Goal: Information Seeking & Learning: Learn about a topic

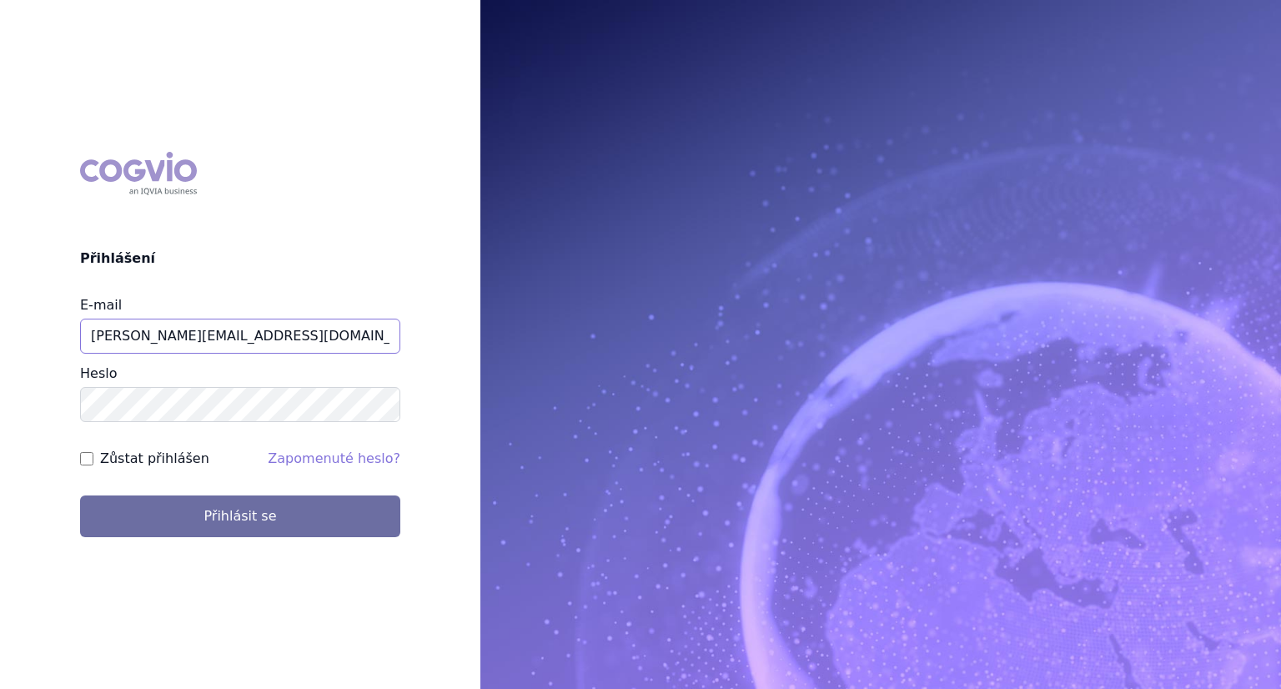
click at [319, 334] on input "lenka.kratochvilova@msd.com" at bounding box center [240, 335] width 320 height 35
type input "lenka.kratochvilova@merck.com"
click at [80, 495] on button "Přihlásit se" at bounding box center [240, 516] width 320 height 42
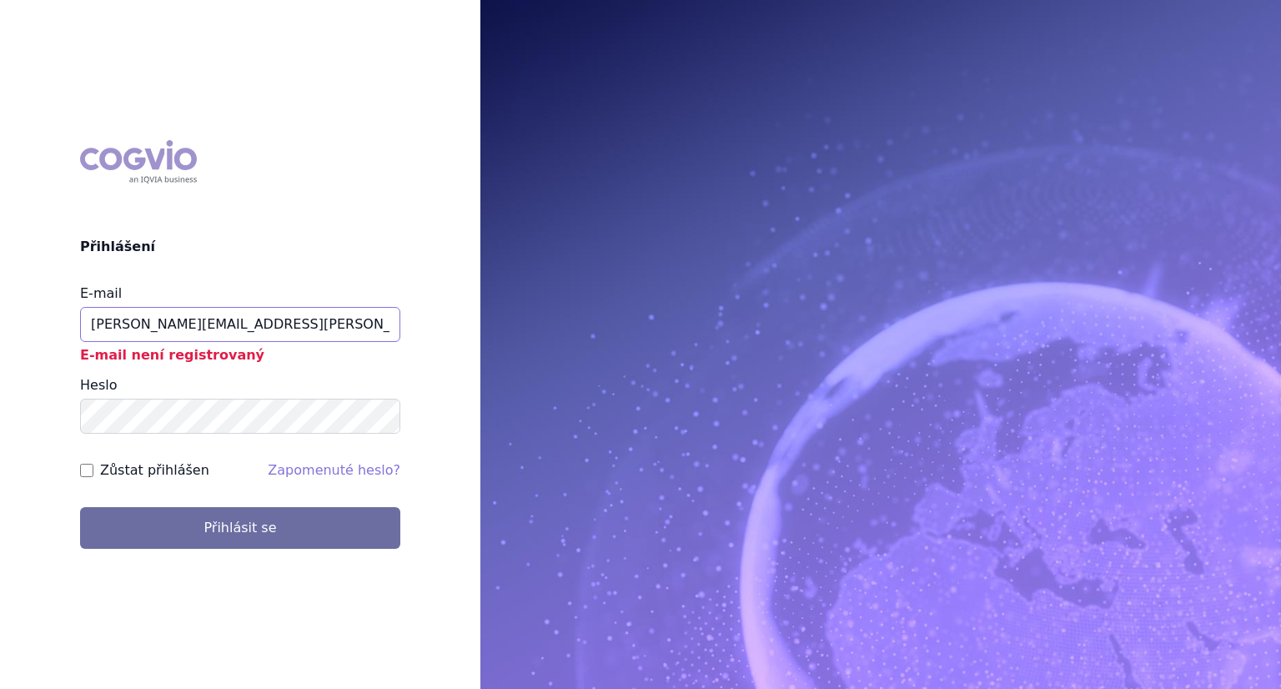
click at [297, 328] on input "lenka.kratochvilova@merck.com" at bounding box center [240, 324] width 320 height 35
type input "lenka.kratochvilova@msd.com"
click at [80, 507] on button "Přihlásit se" at bounding box center [240, 528] width 320 height 42
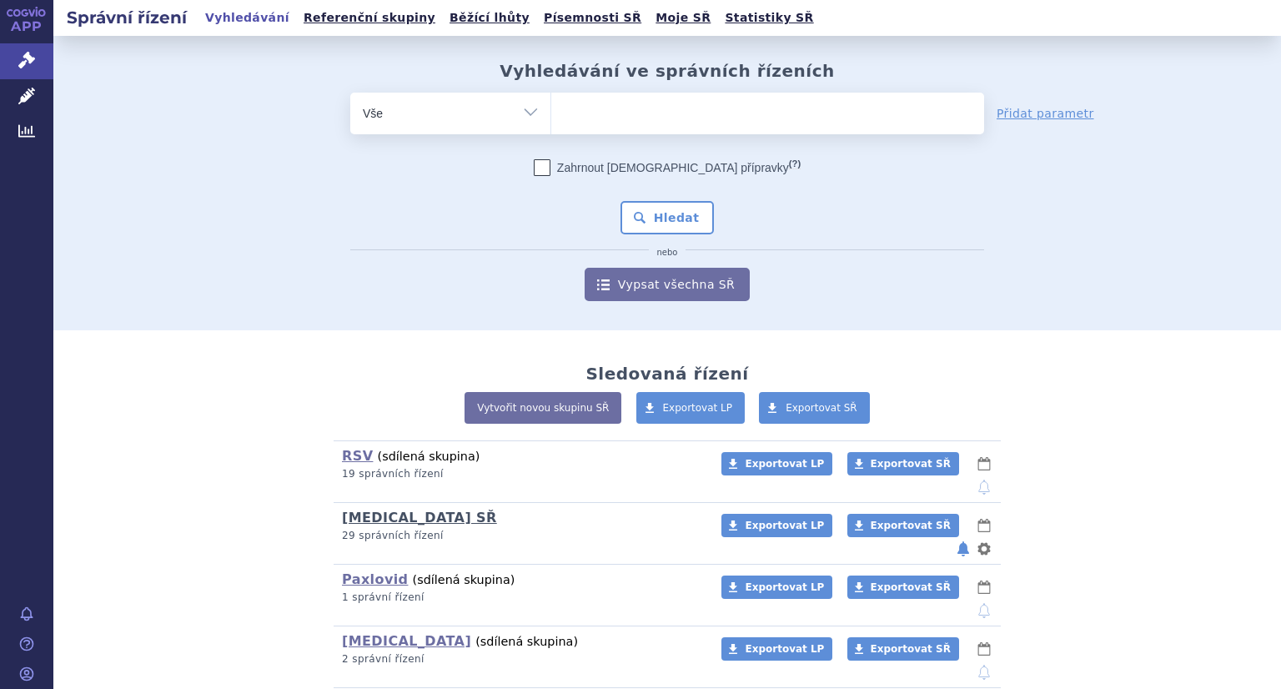
click at [413, 509] on link "[MEDICAL_DATA] SŘ" at bounding box center [419, 517] width 155 height 16
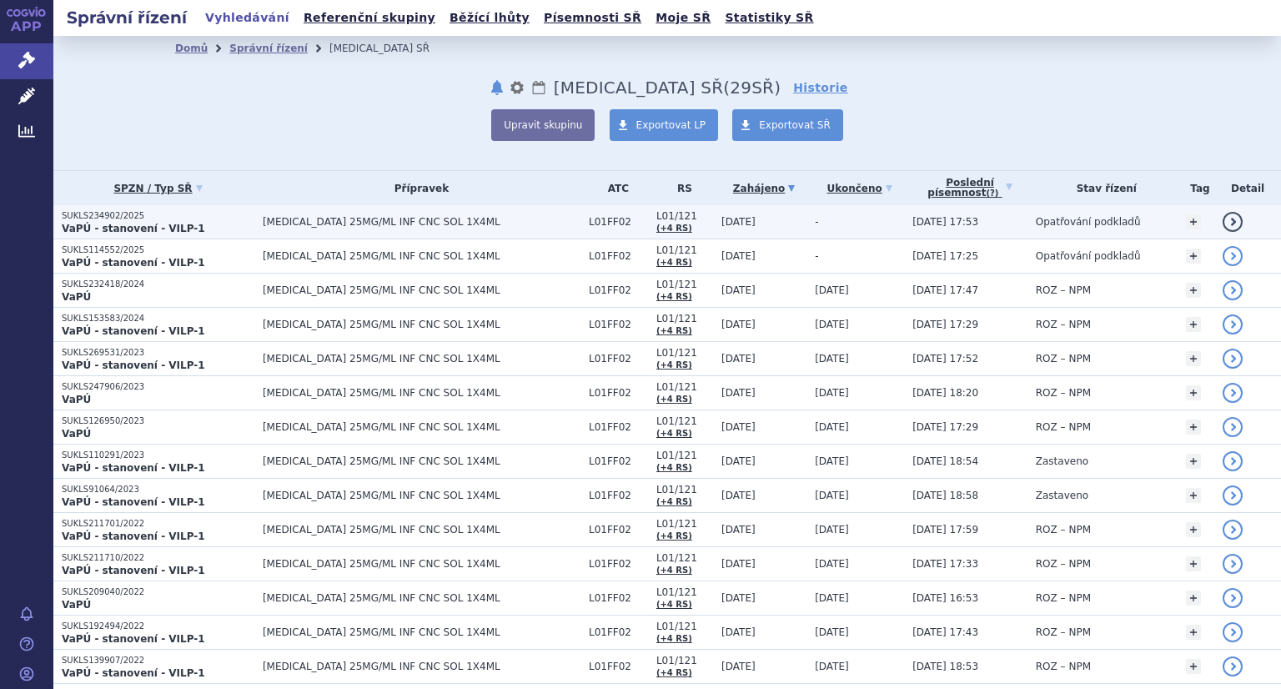
click at [126, 215] on p "SUKLS234902/2025" at bounding box center [158, 216] width 193 height 12
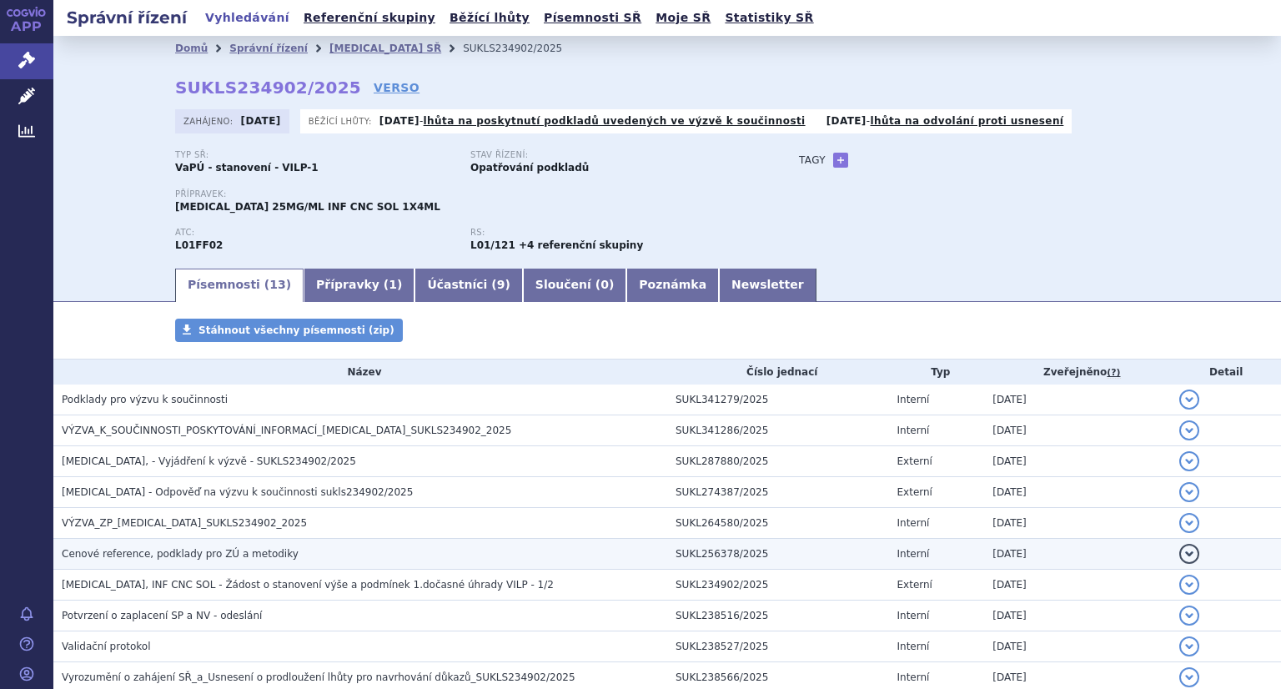
click at [224, 561] on h3 "Cenové reference, podklady pro ZÚ a metodiky" at bounding box center [364, 553] width 605 height 17
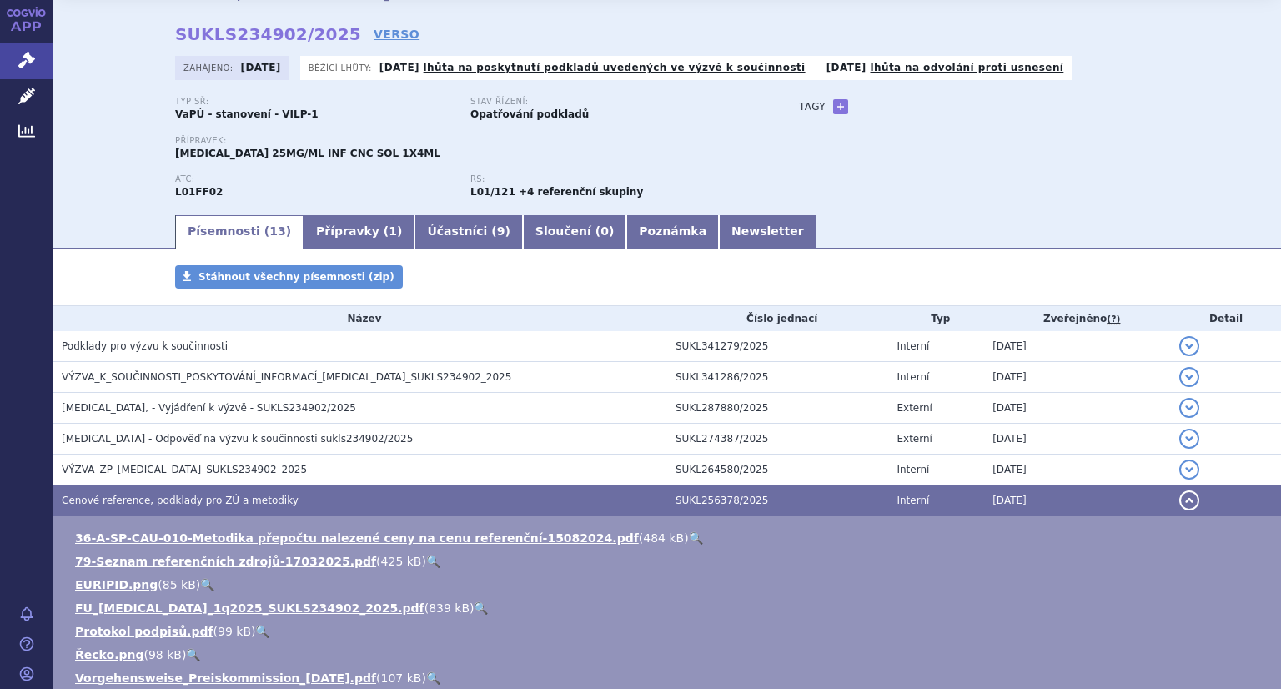
scroll to position [83, 0]
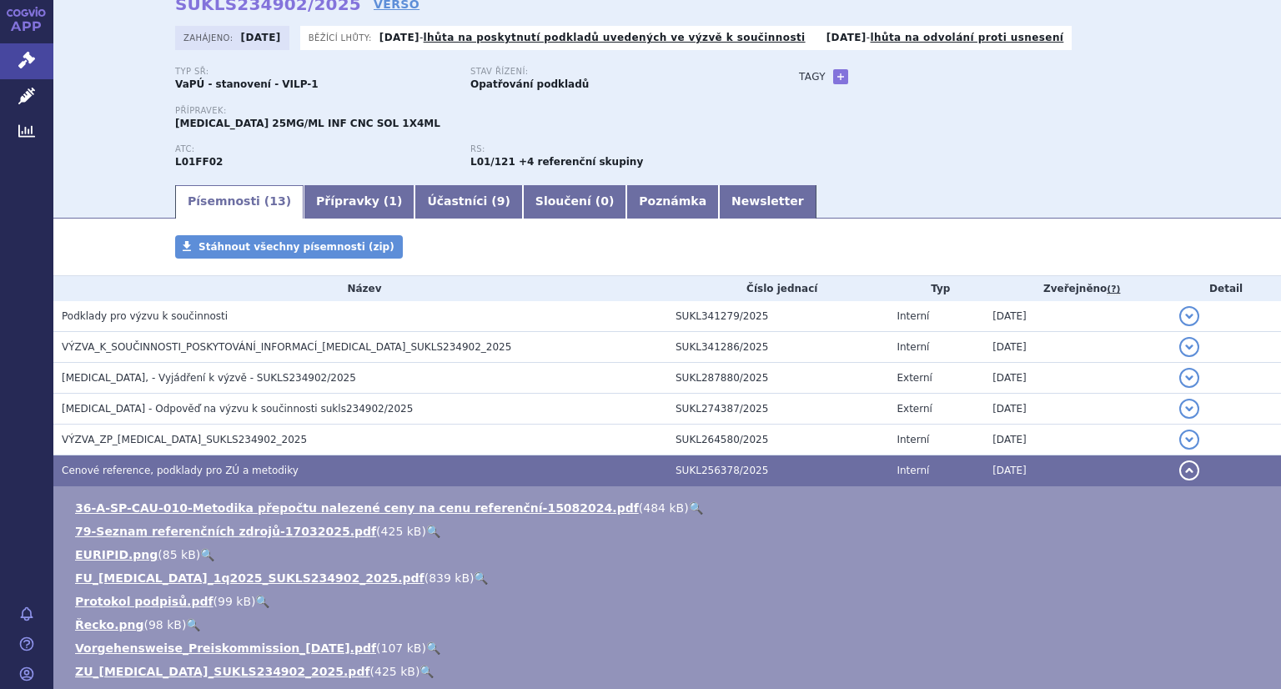
click at [426, 532] on link "🔍" at bounding box center [433, 530] width 14 height 13
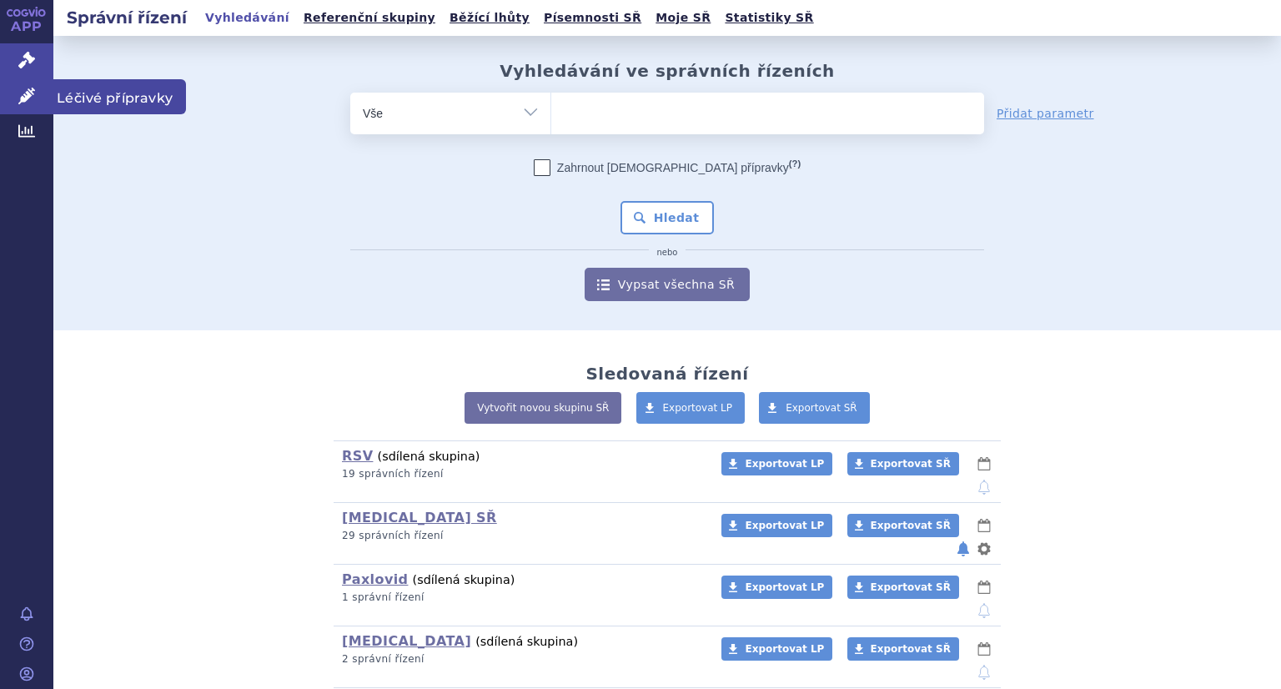
click at [30, 94] on icon at bounding box center [26, 96] width 17 height 17
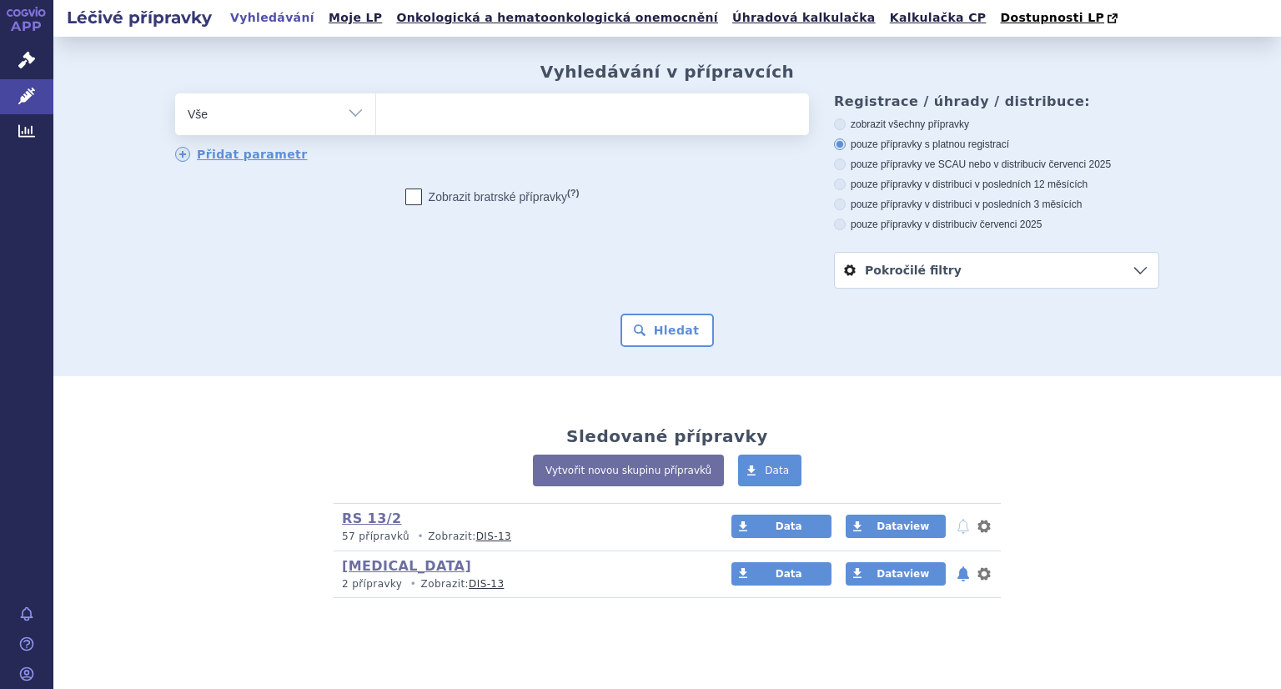
click at [263, 106] on select "Vše Přípravek/SUKL kód MAH VPOIS ATC/Aktivní látka Léková forma Síla" at bounding box center [275, 112] width 200 height 38
click at [459, 114] on ul at bounding box center [592, 110] width 433 height 35
click at [376, 114] on select at bounding box center [375, 114] width 1 height 42
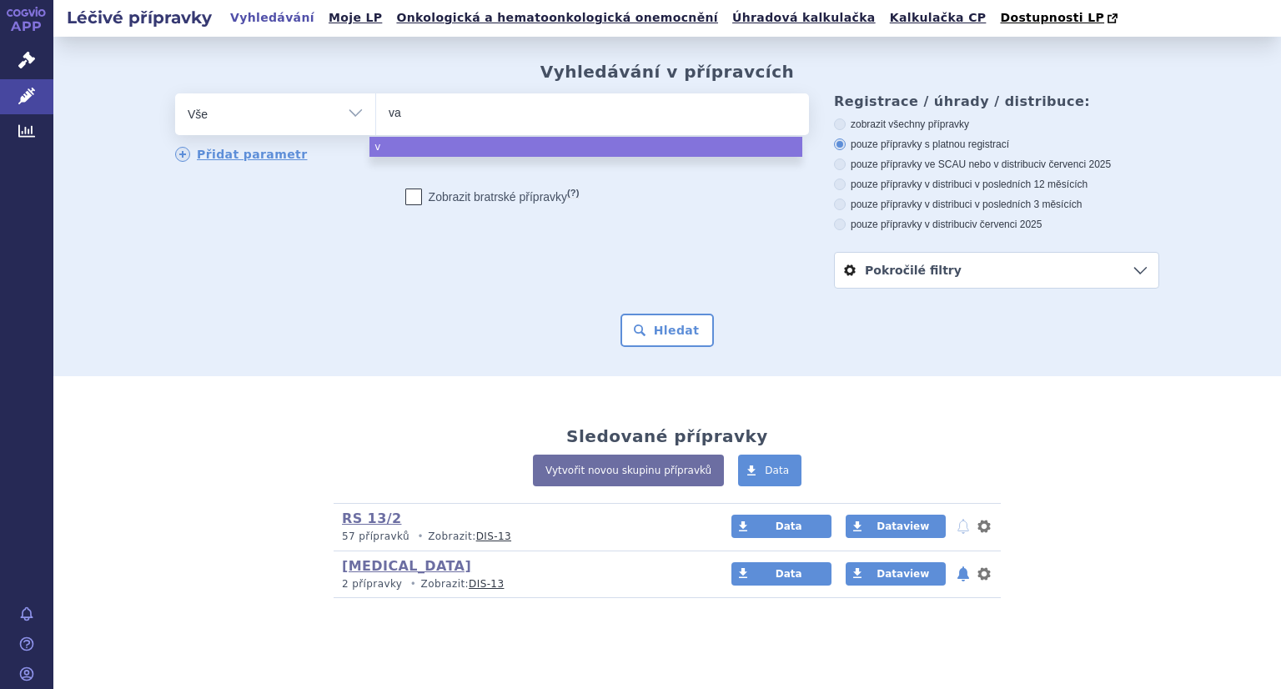
type input "vax"
type input "vaxne"
type input "vaxneu"
type input "vaxneuva"
type input "vaxneuvan"
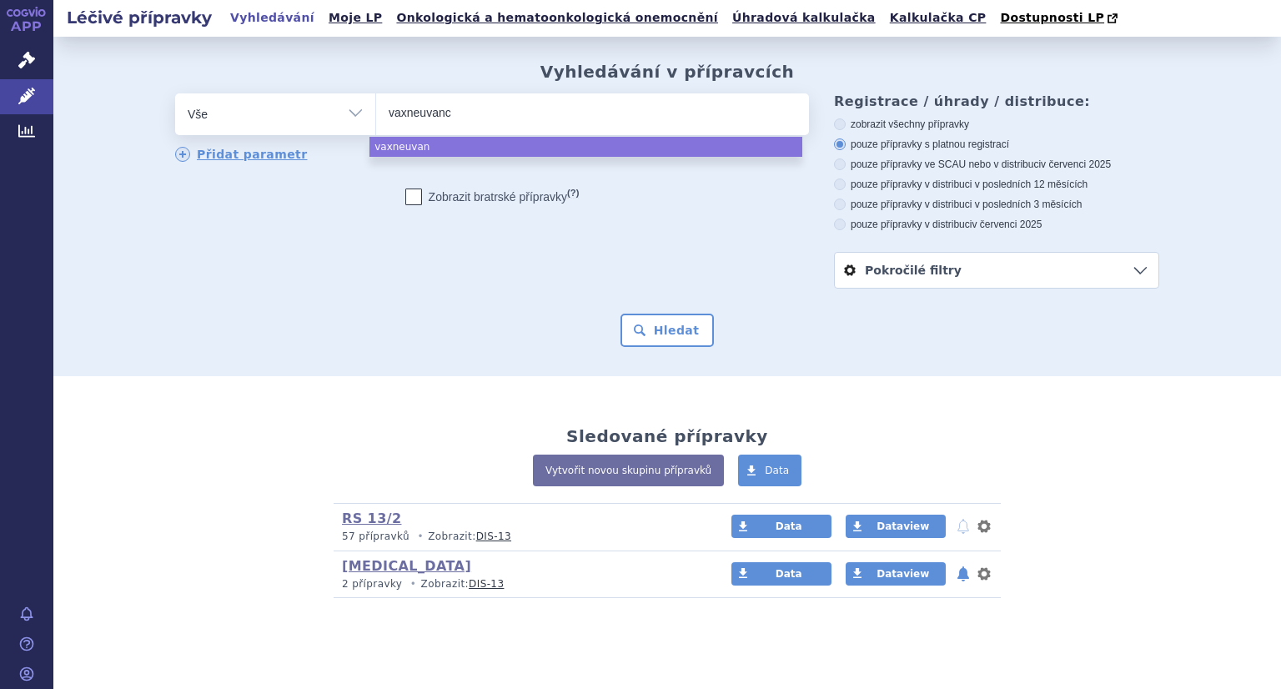
type input "vaxneuvance"
select select "vaxneuvance"
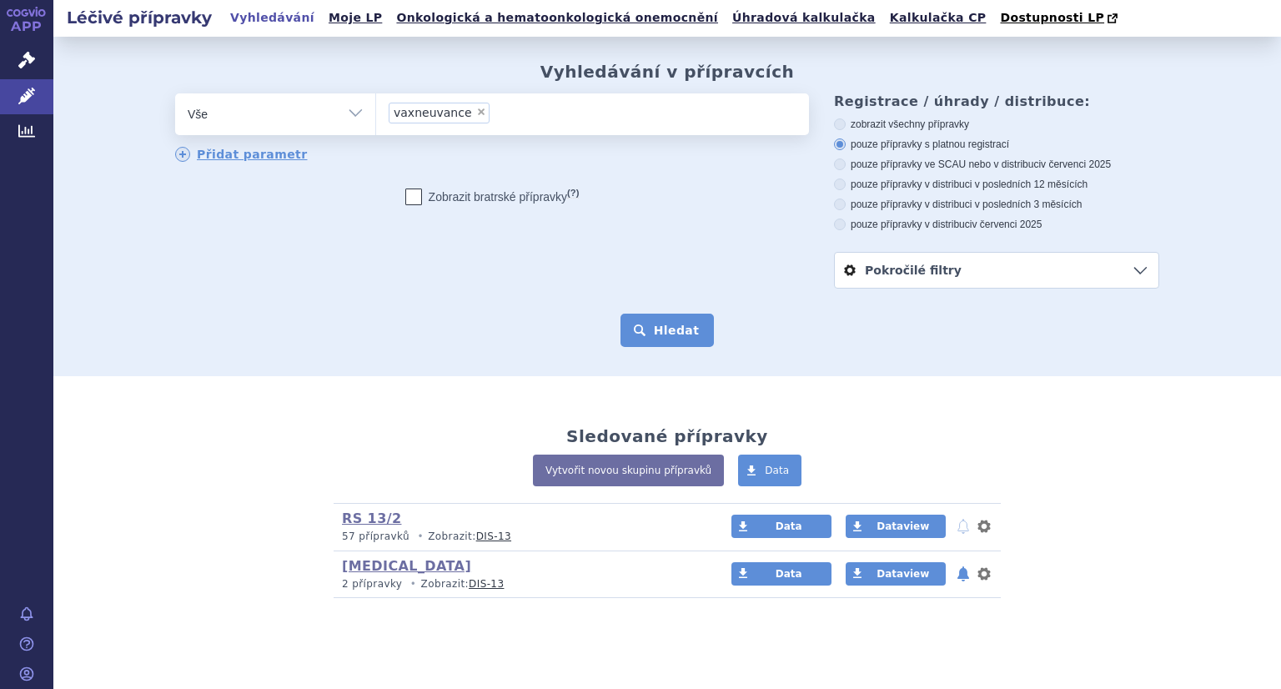
click at [647, 324] on button "Hledat" at bounding box center [667, 329] width 94 height 33
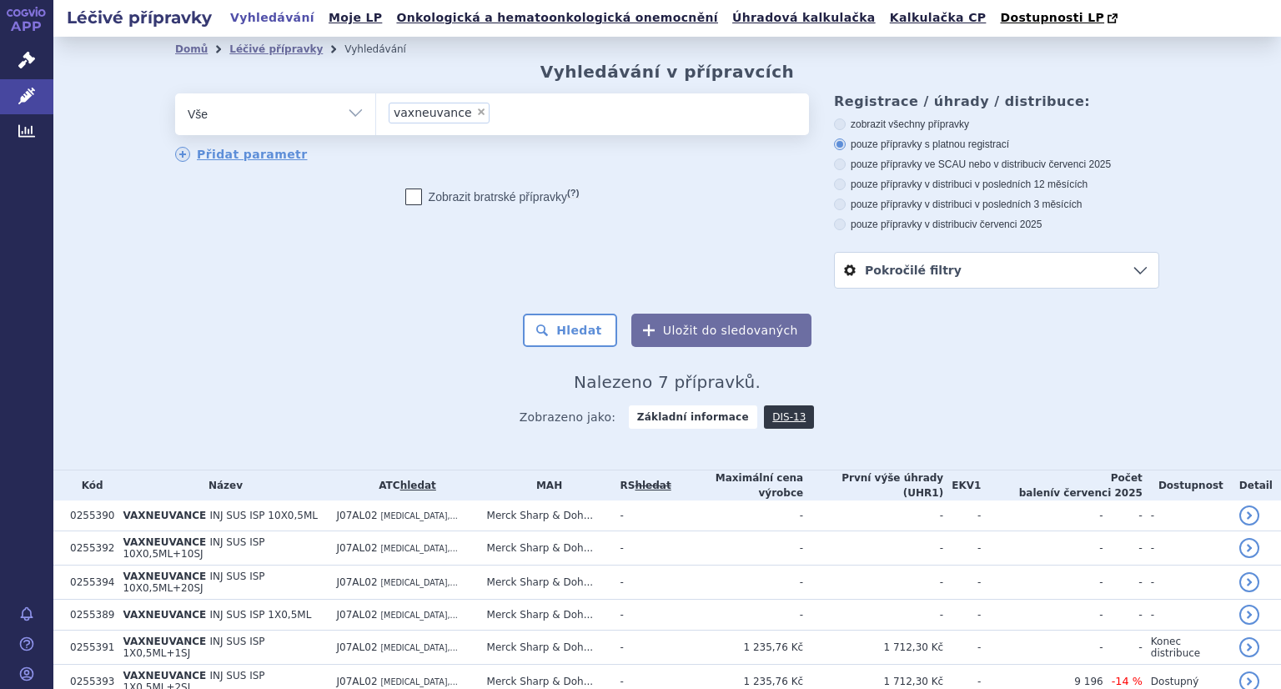
scroll to position [89, 0]
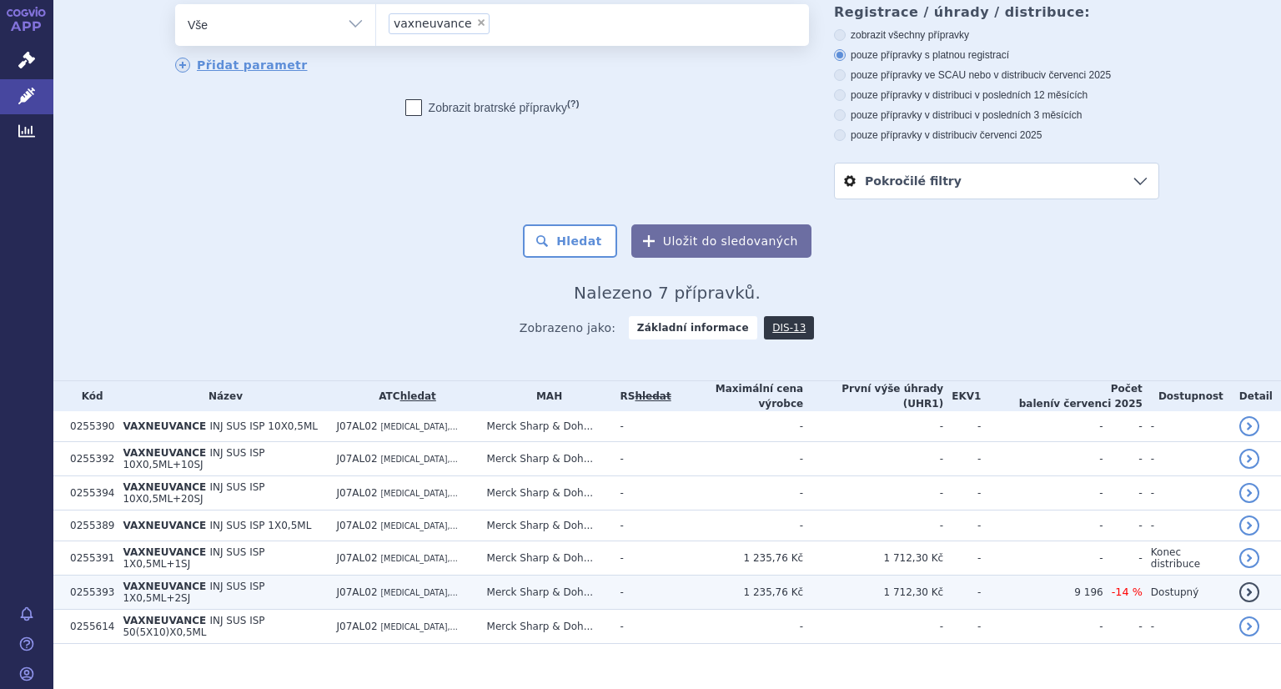
click at [347, 586] on span "J07AL02" at bounding box center [357, 592] width 41 height 12
click at [671, 581] on td "-" at bounding box center [641, 592] width 59 height 34
click at [1245, 582] on link "detail" at bounding box center [1249, 592] width 20 height 20
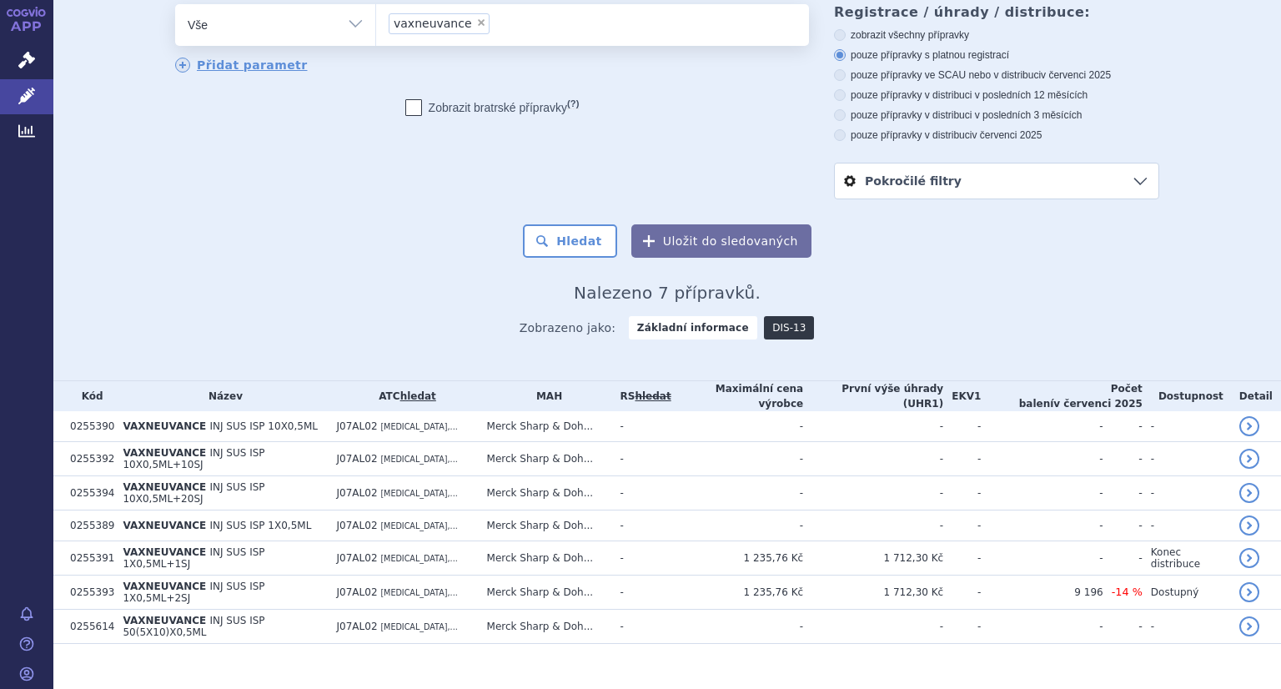
click at [774, 334] on link "DIS-13" at bounding box center [789, 327] width 50 height 23
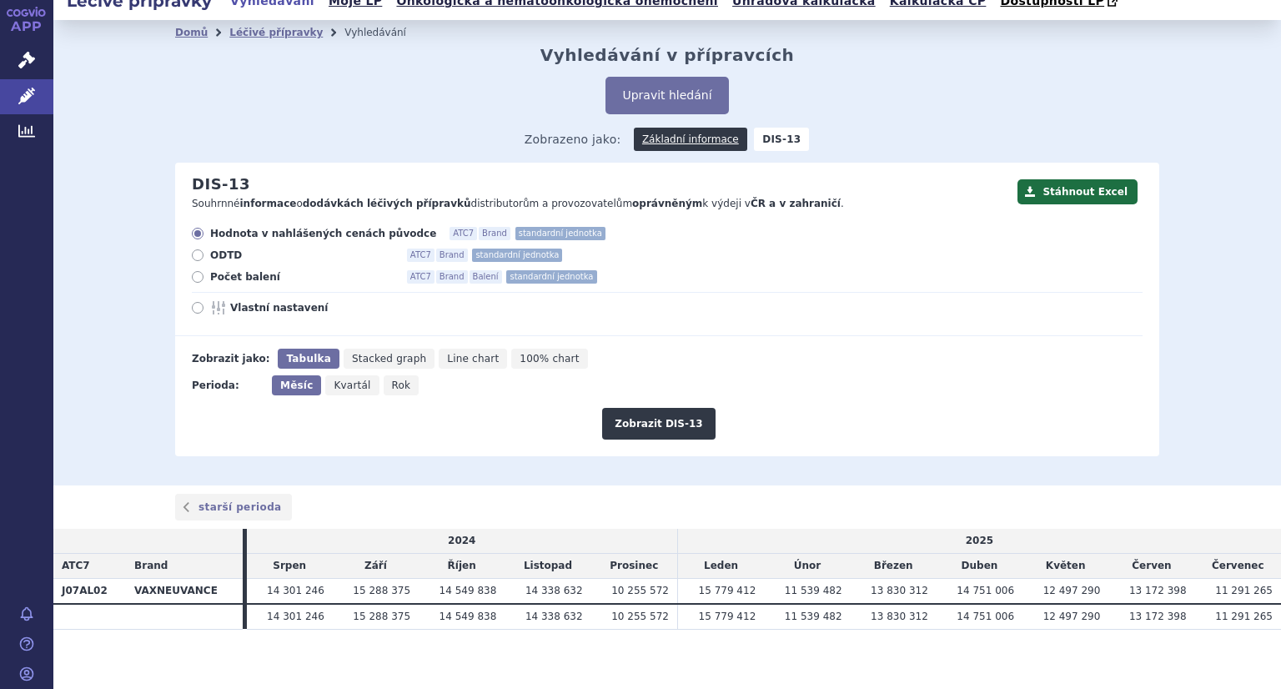
scroll to position [24, 0]
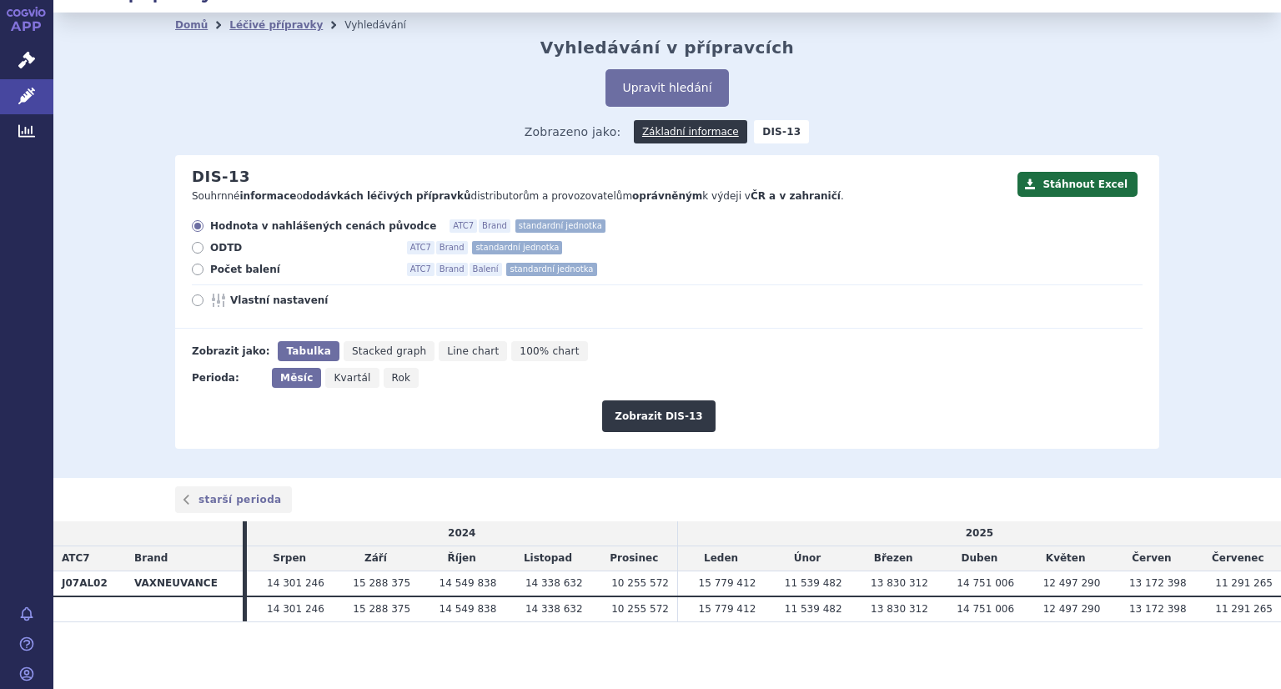
click at [192, 273] on icon at bounding box center [198, 269] width 12 height 12
click at [193, 273] on input "Počet balení ATC7 Brand Balení standardní jednotka" at bounding box center [198, 271] width 11 height 11
radio input "true"
click at [665, 412] on button "Zobrazit DIS-13" at bounding box center [658, 416] width 113 height 32
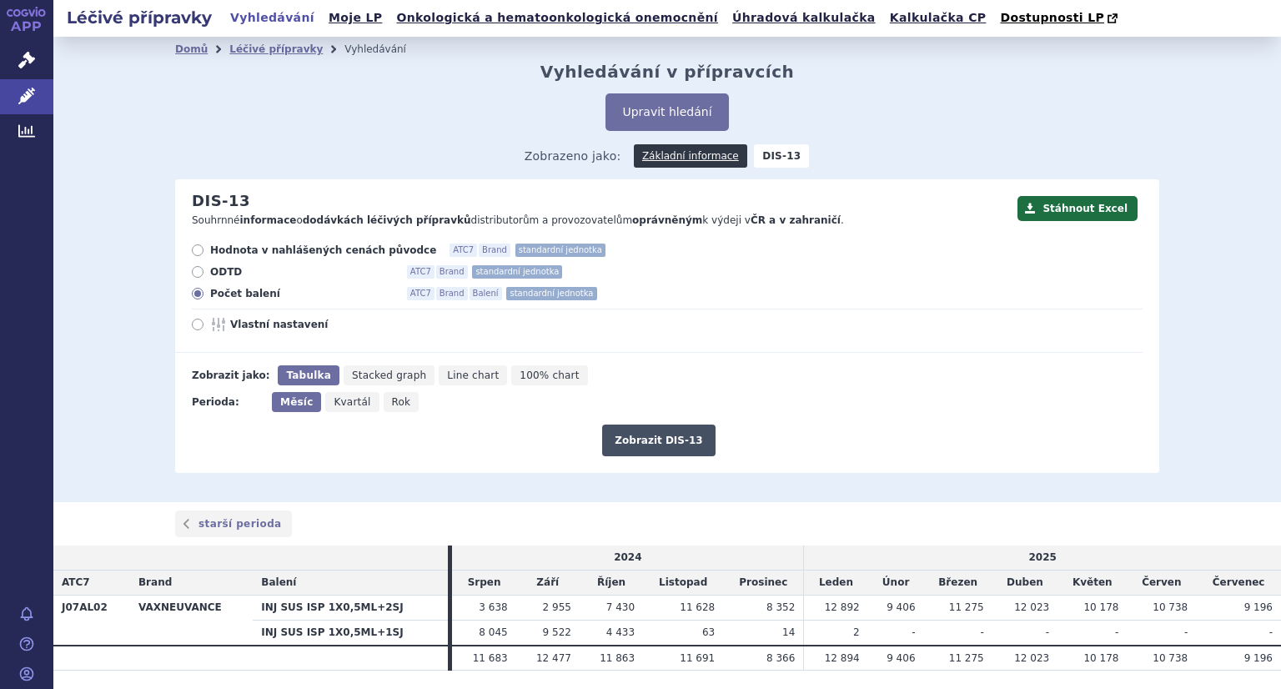
click at [667, 440] on button "Zobrazit DIS-13" at bounding box center [658, 440] width 113 height 32
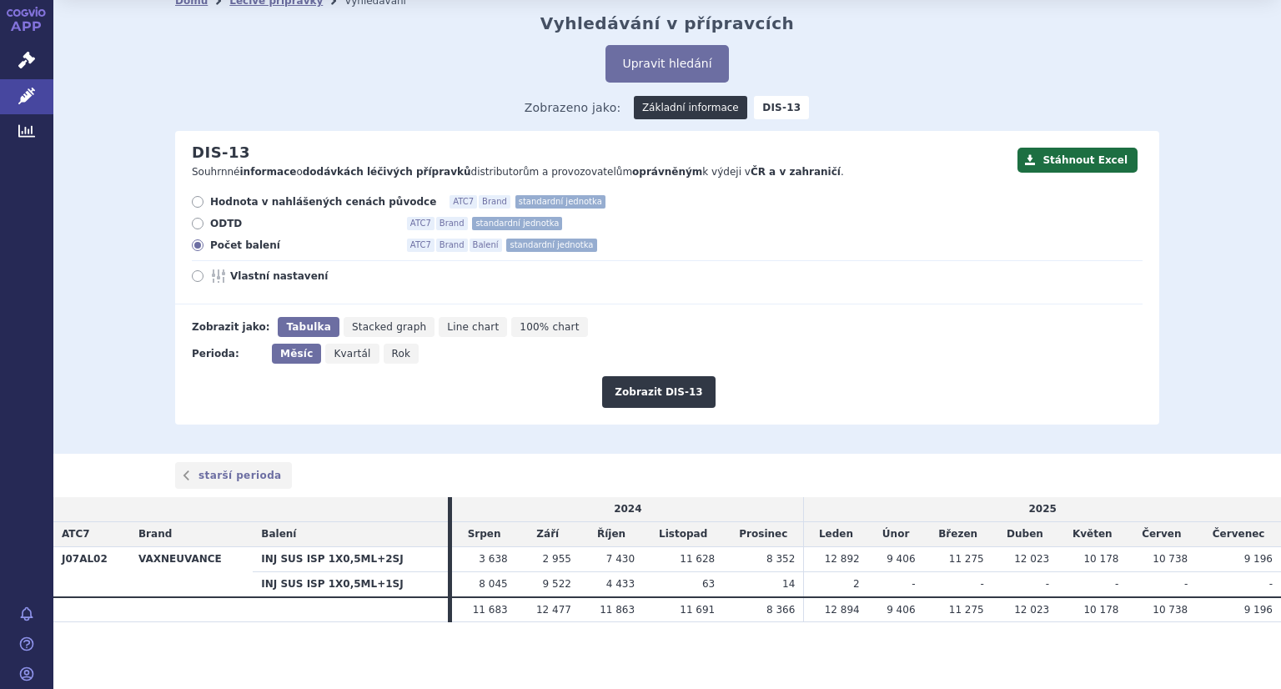
click at [683, 112] on link "Základní informace" at bounding box center [690, 107] width 113 height 23
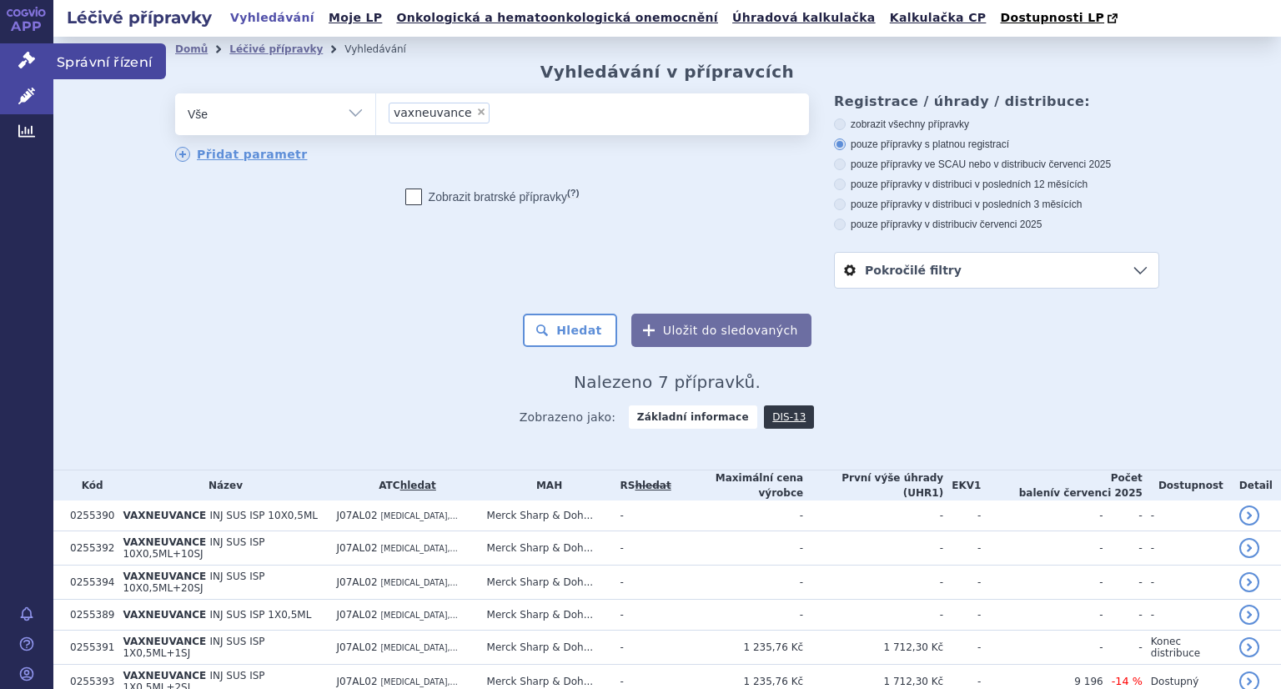
click at [19, 58] on icon at bounding box center [26, 60] width 17 height 17
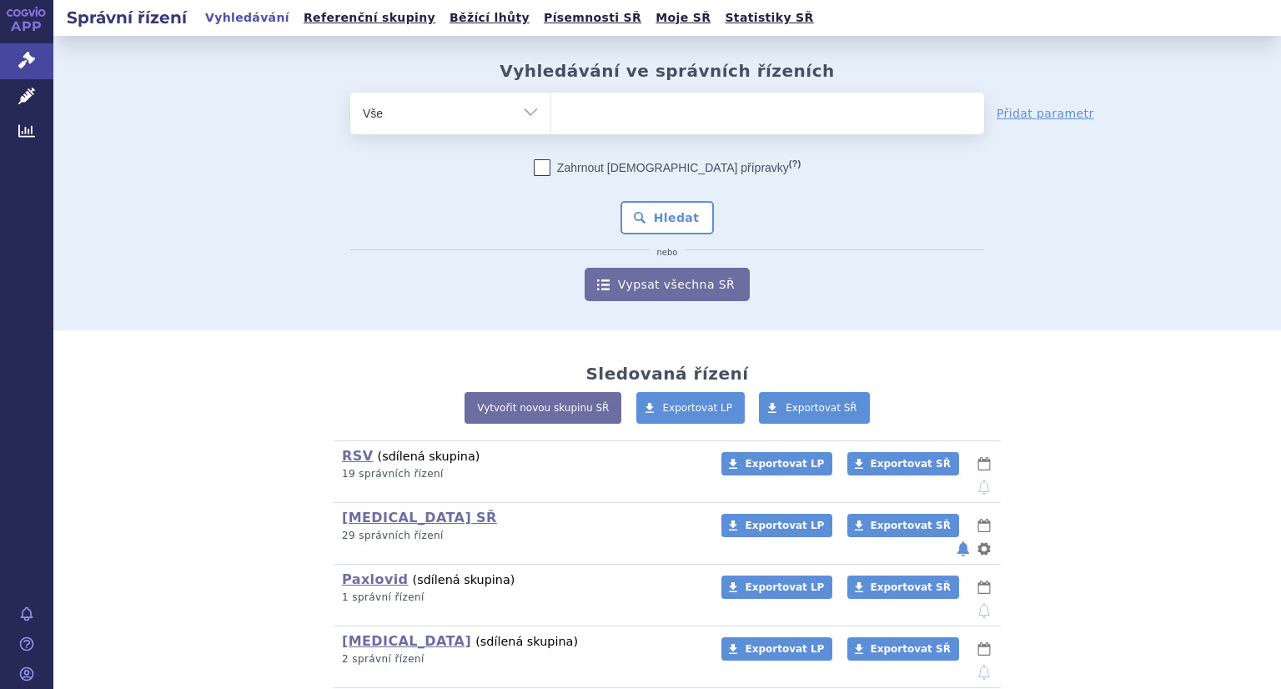
click at [528, 108] on select "Vše Spisová značka Typ SŘ Přípravek/SUKL kód Účastník/Držitel" at bounding box center [450, 112] width 200 height 38
click at [1077, 113] on div "Přidat parametr" at bounding box center [1045, 113] width 123 height 17
click at [1071, 114] on link "Přidat parametr" at bounding box center [1045, 113] width 98 height 17
select select "filter-file-number"
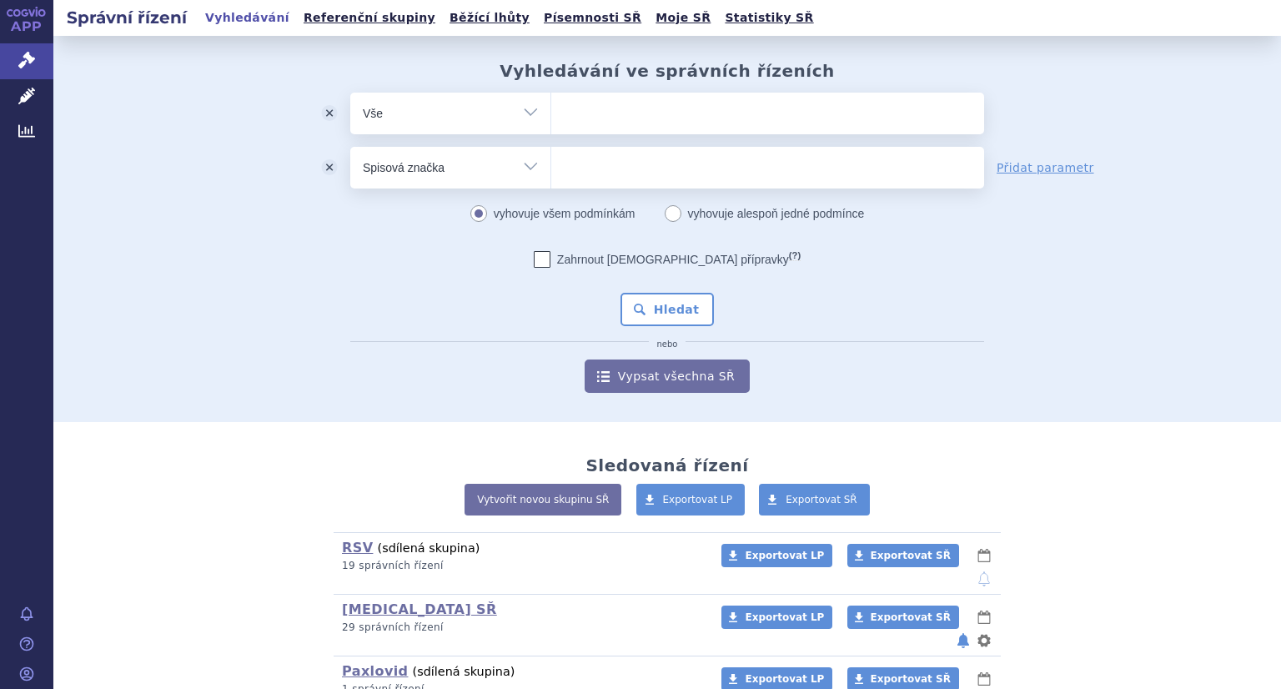
click at [328, 164] on button "odstranit" at bounding box center [329, 168] width 42 height 42
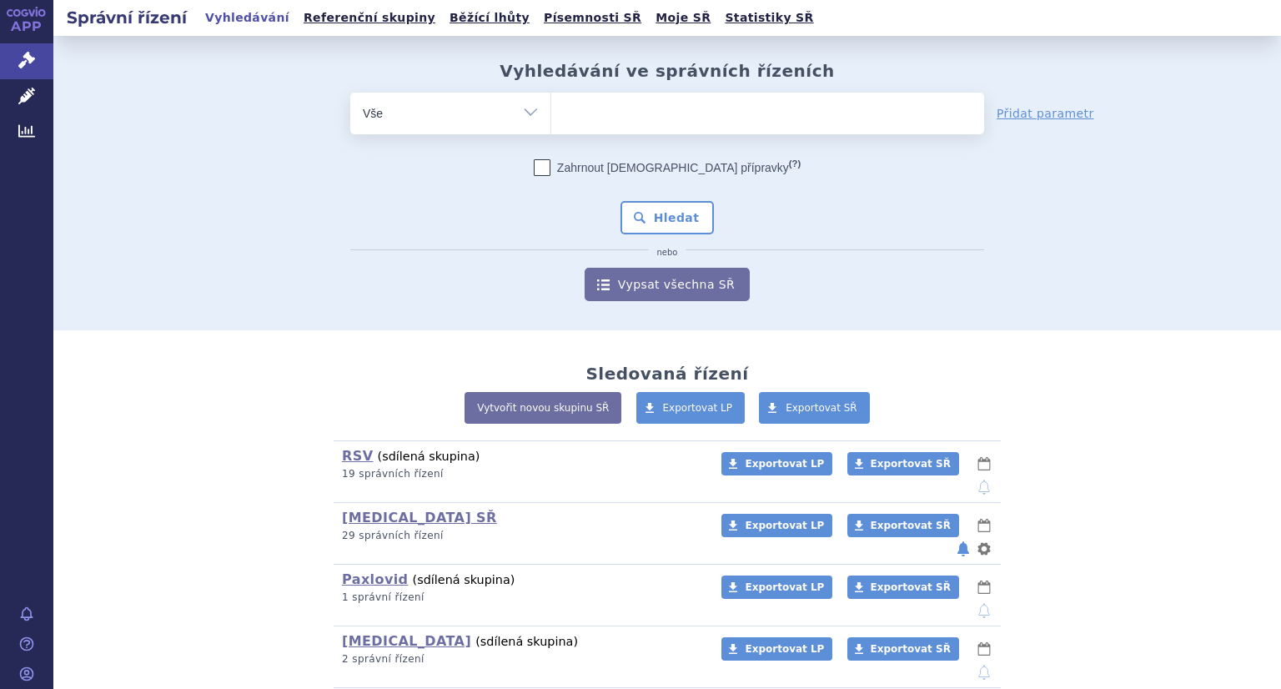
click at [534, 115] on select "Vše Spisová značka Typ SŘ Přípravek/SUKL kód Účastník/Držitel" at bounding box center [450, 112] width 200 height 38
click at [189, 404] on div "Vytvořit novou skupinu SŘ Exportovat LP Exportovat SŘ" at bounding box center [667, 416] width 984 height 48
click at [37, 71] on link "Správní řízení" at bounding box center [26, 60] width 53 height 35
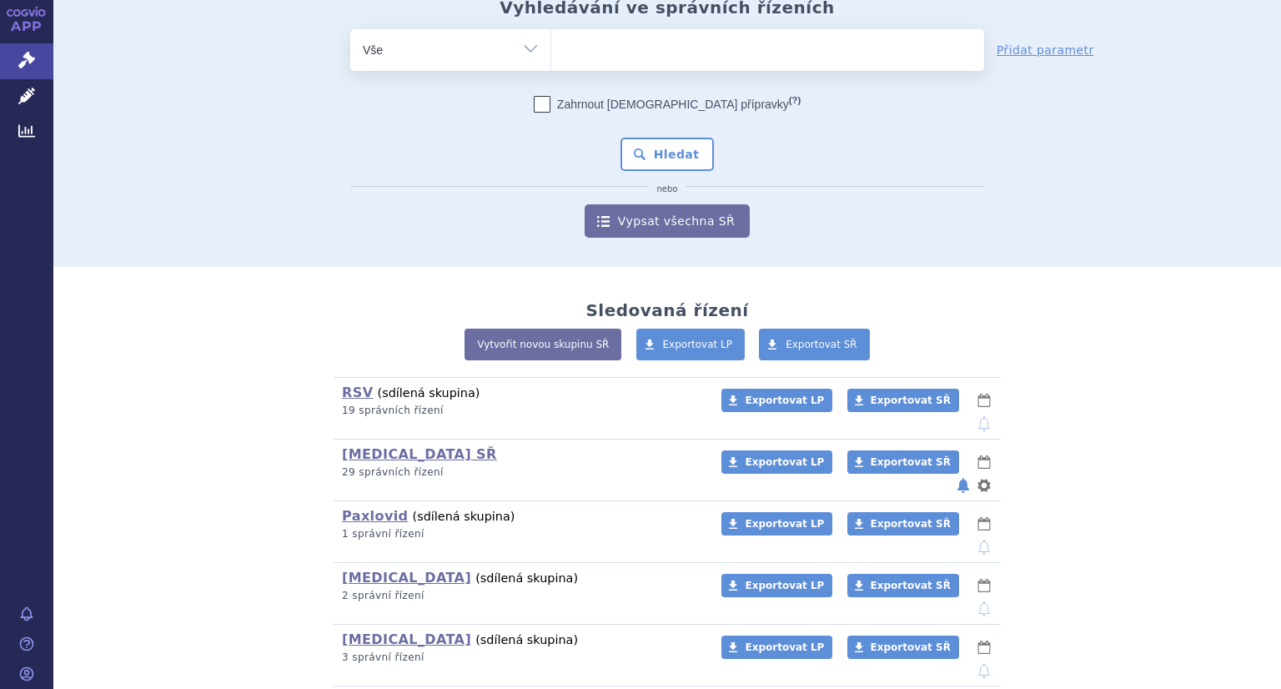
scroll to position [62, 0]
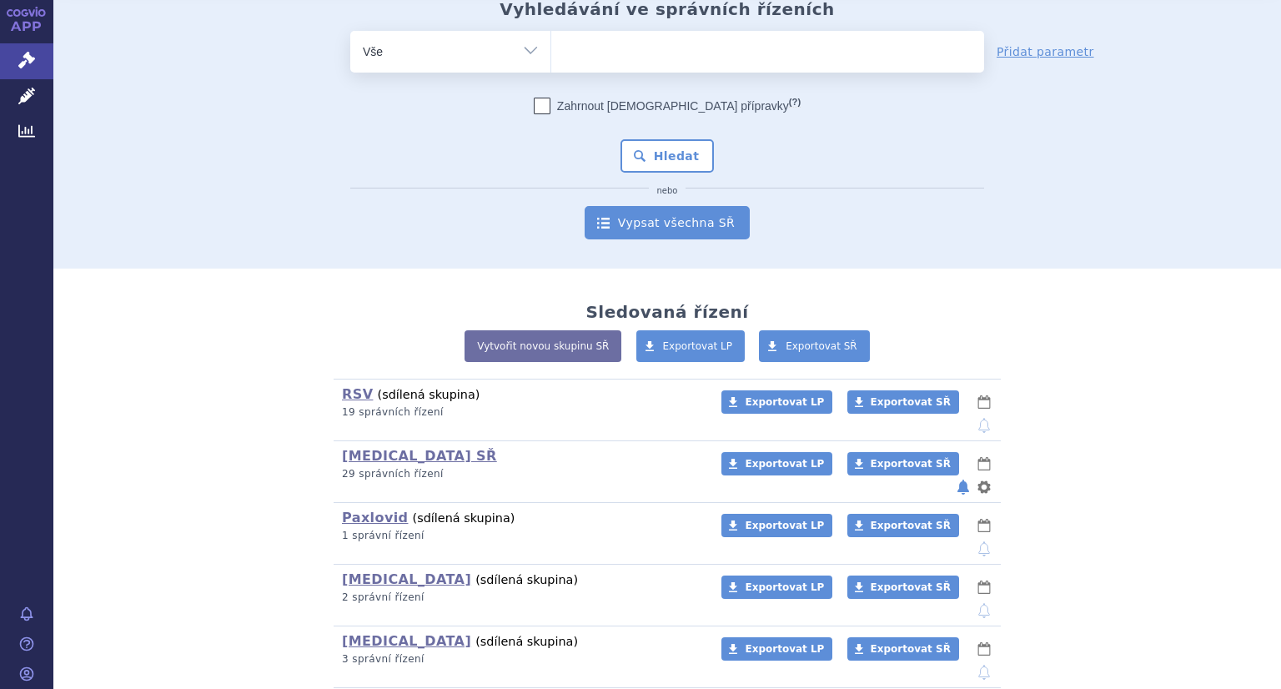
click at [600, 231] on link "Vypsat všechna SŘ" at bounding box center [666, 222] width 165 height 33
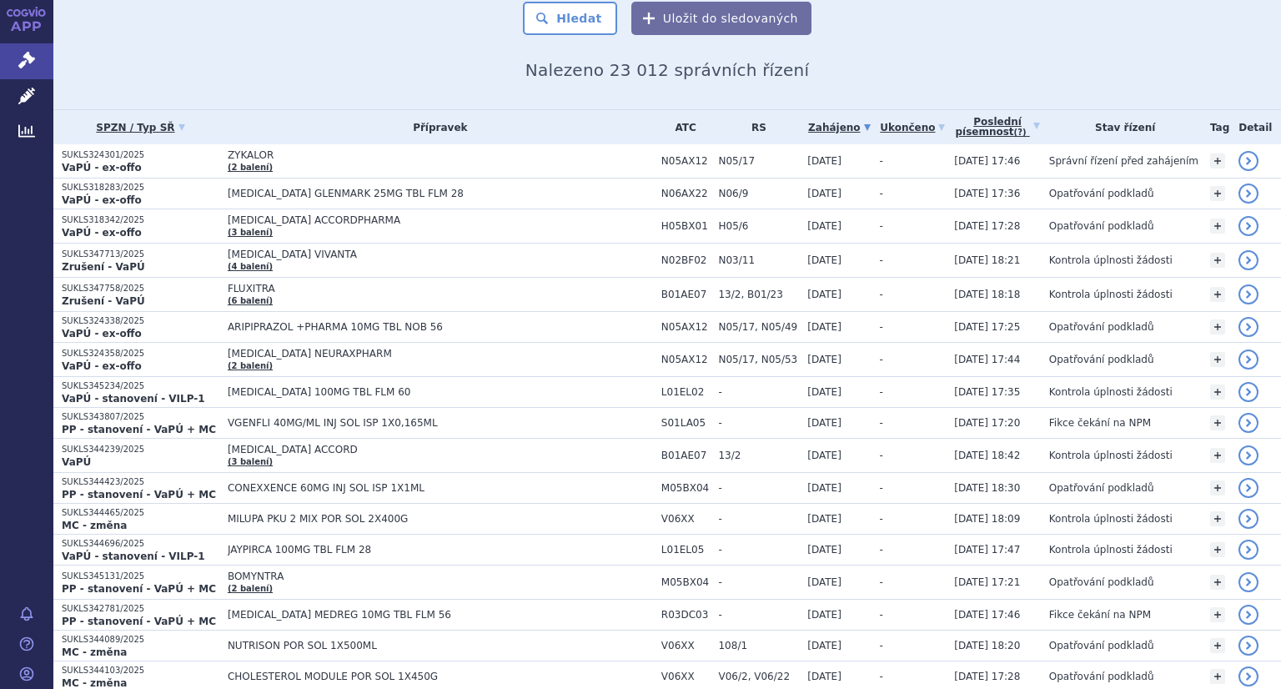
scroll to position [417, 0]
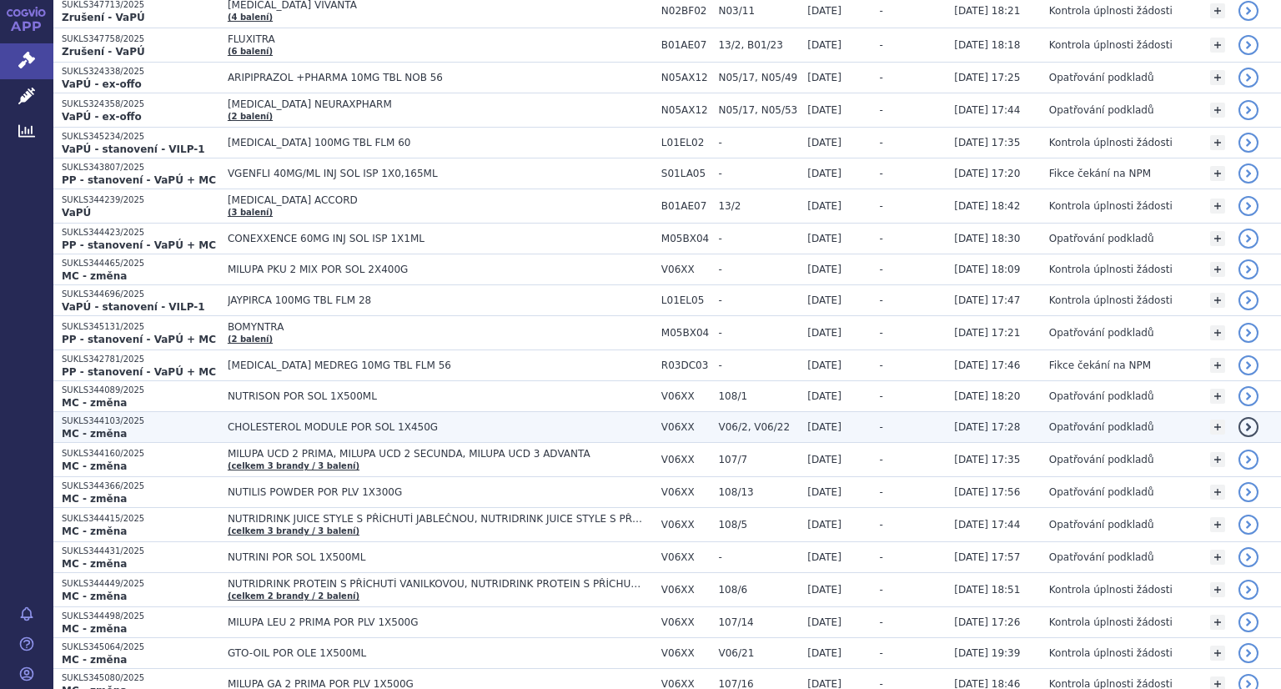
drag, startPoint x: 102, startPoint y: 418, endPoint x: 86, endPoint y: 421, distance: 16.2
click at [86, 421] on p "SUKLS344103/2025" at bounding box center [141, 421] width 158 height 12
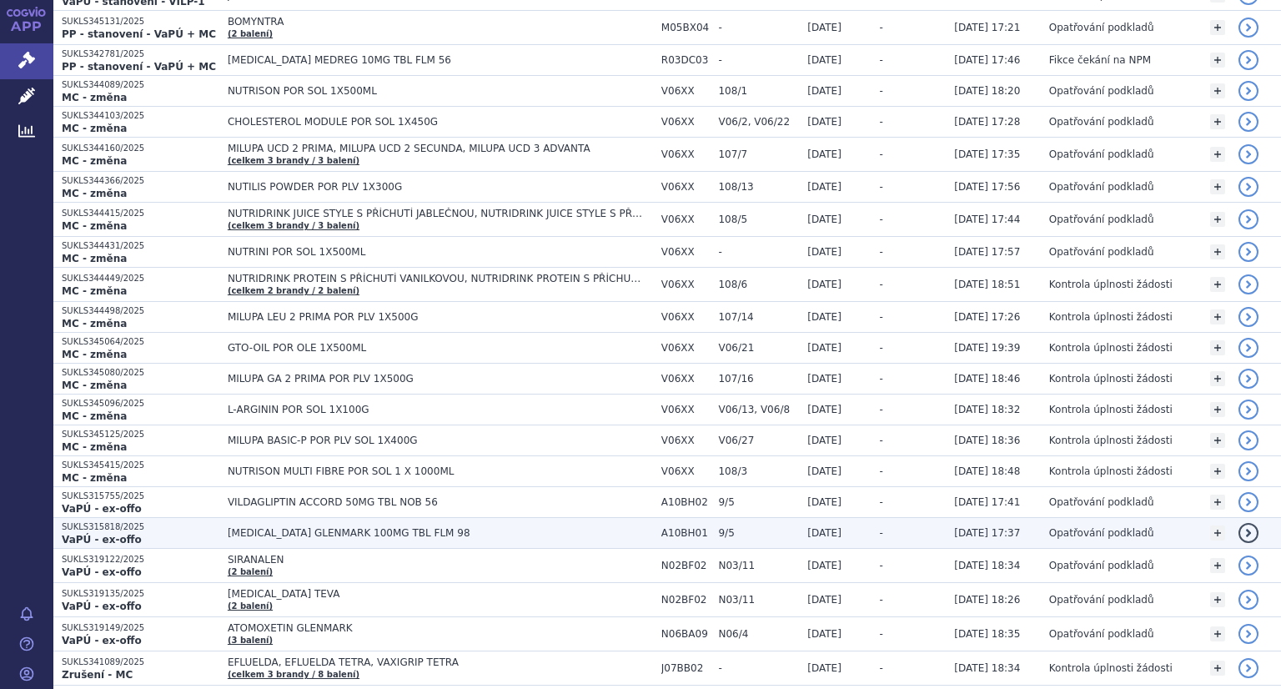
scroll to position [750, 0]
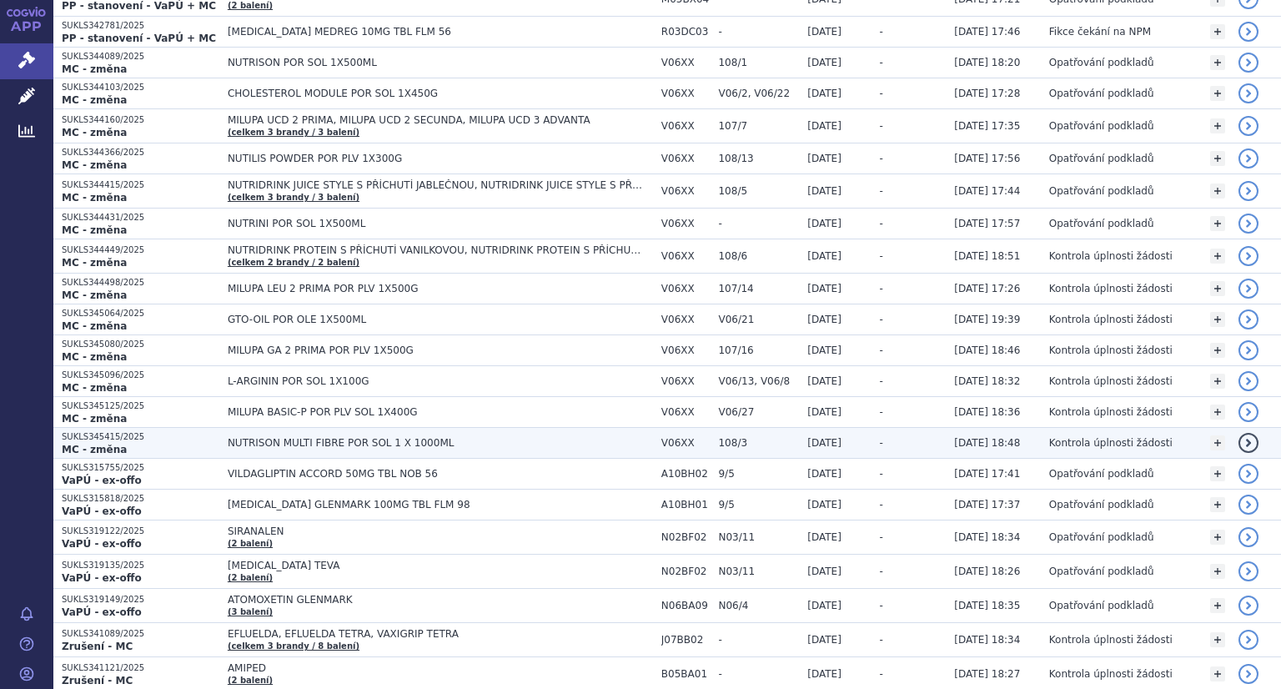
click at [285, 438] on span "NUTRISON MULTI FIBRE POR SOL 1 X 1000ML" at bounding box center [436, 443] width 417 height 12
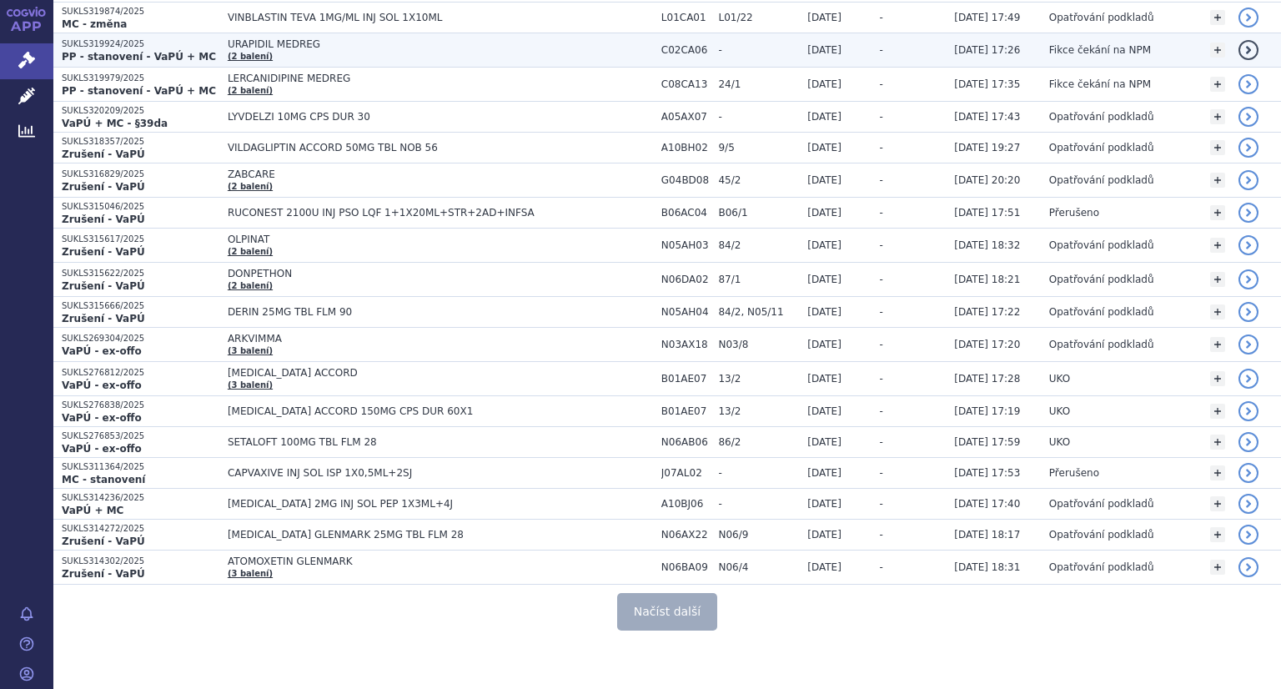
scroll to position [2629, 0]
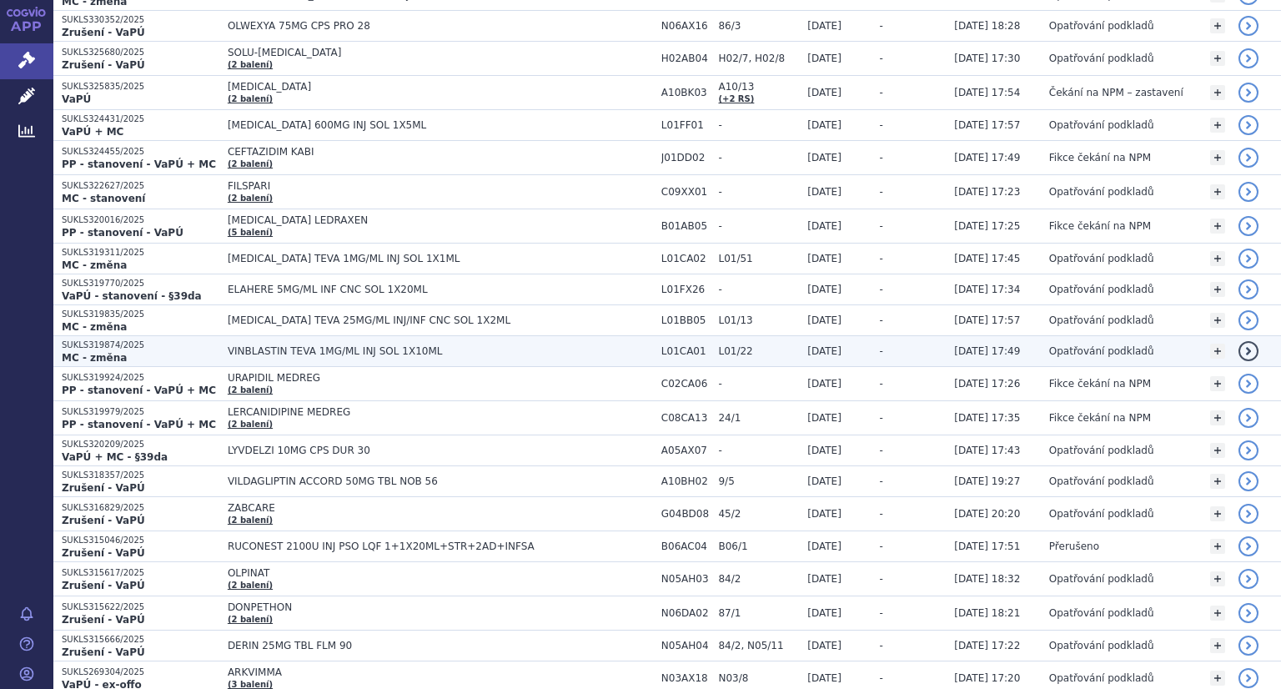
click at [281, 345] on span "VINBLASTIN TEVA 1MG/ML INJ SOL 1X10ML" at bounding box center [436, 351] width 417 height 12
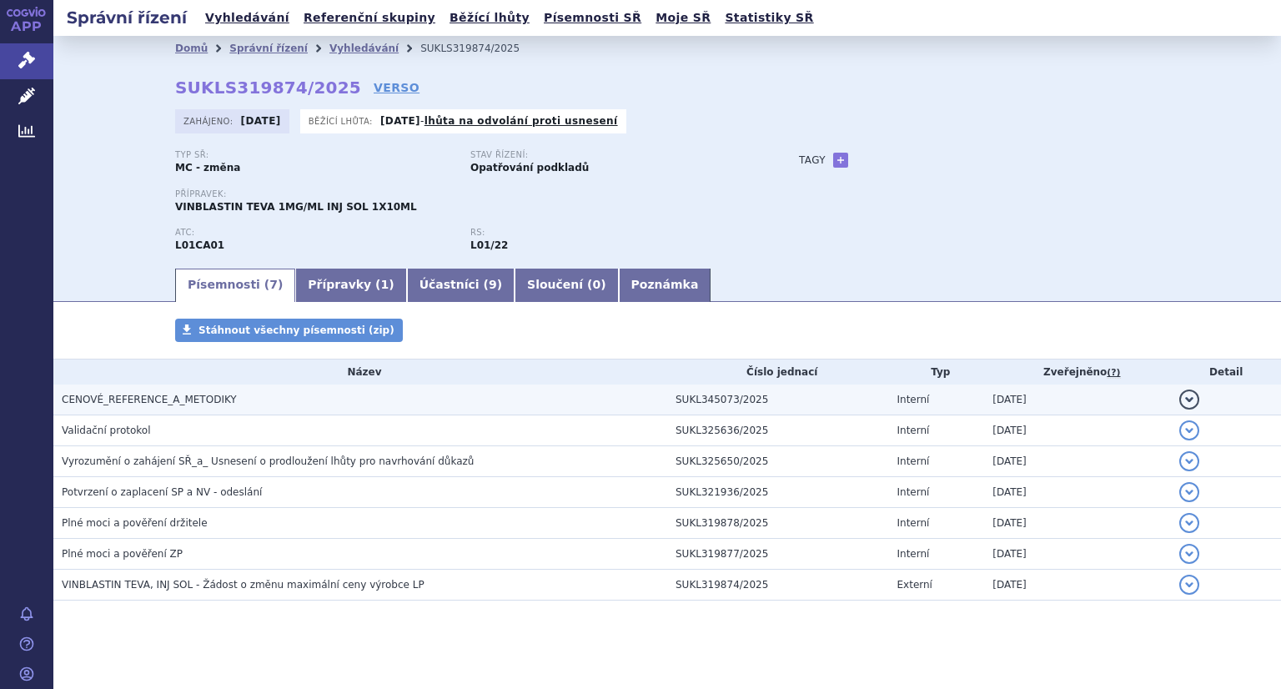
click at [180, 408] on h3 "CENOVÉ_REFERENCE_A_METODIKY" at bounding box center [364, 399] width 605 height 17
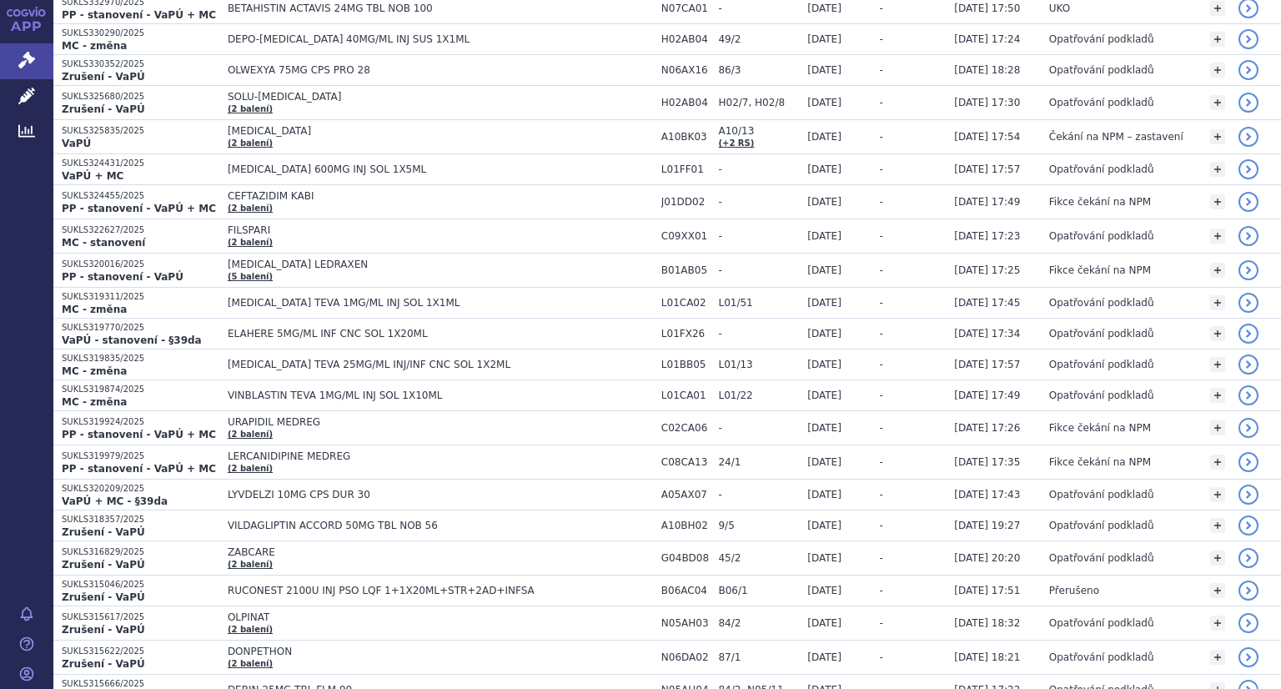
scroll to position [2962, 0]
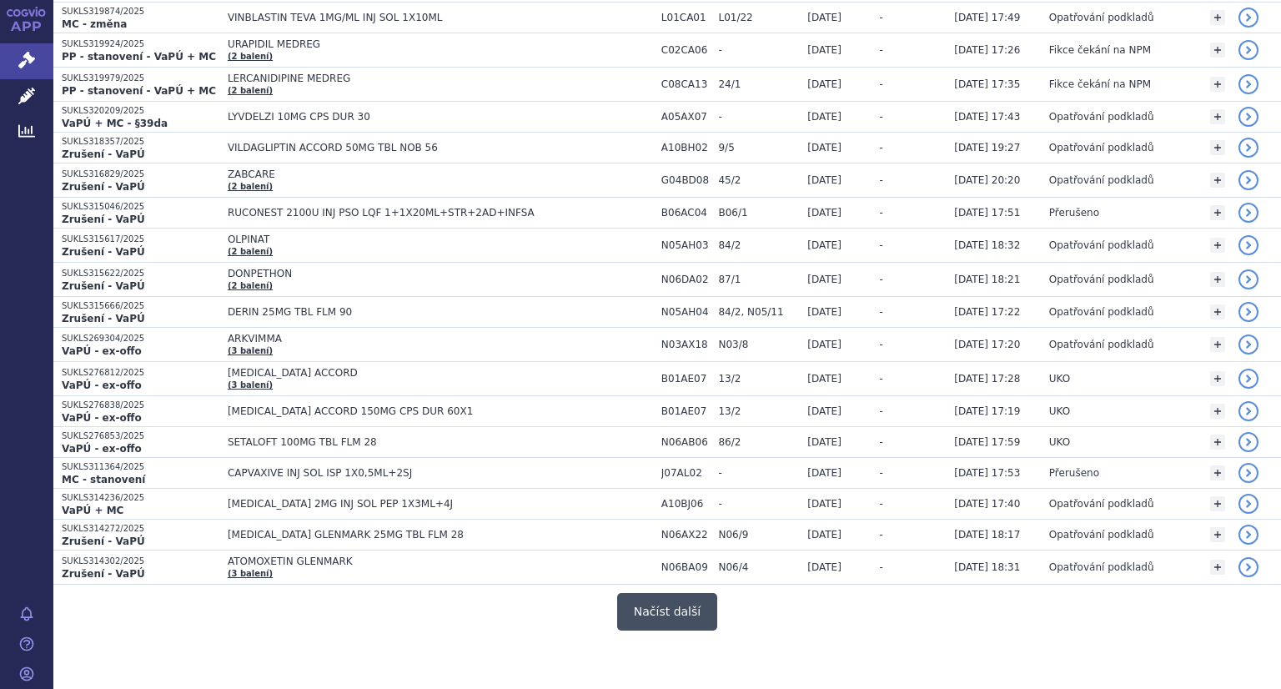
click at [664, 601] on button "Načíst další" at bounding box center [667, 612] width 100 height 38
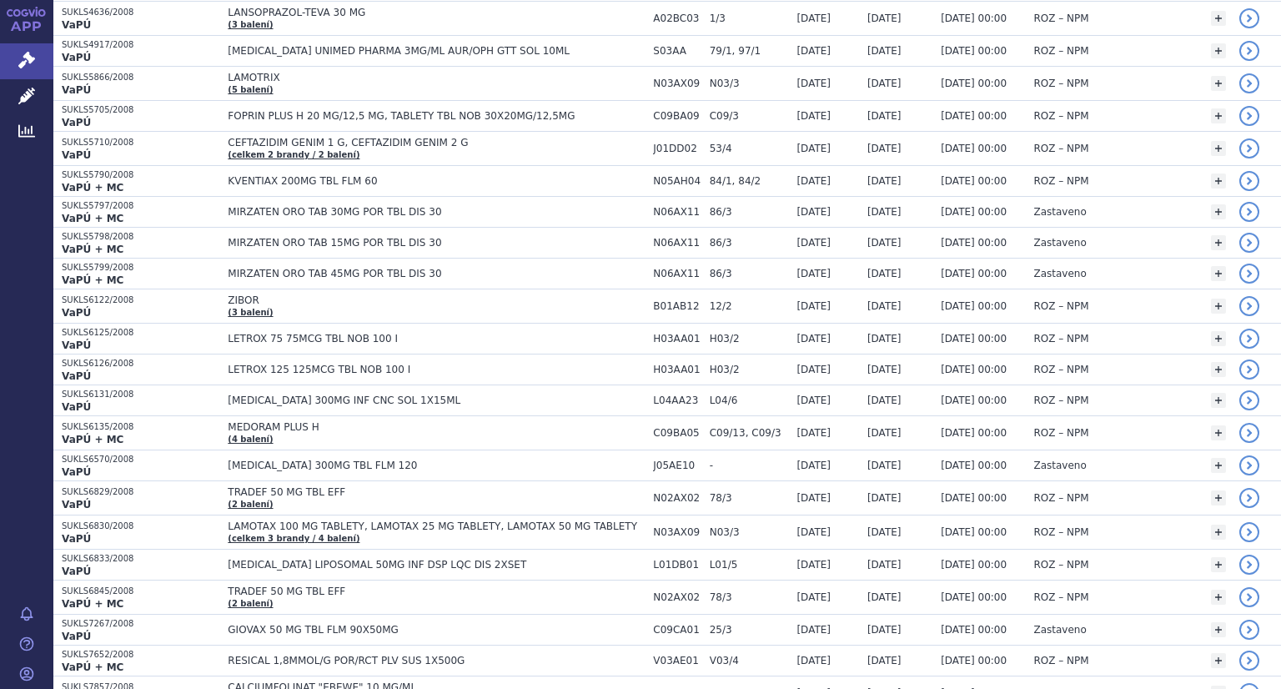
scroll to position [6144, 0]
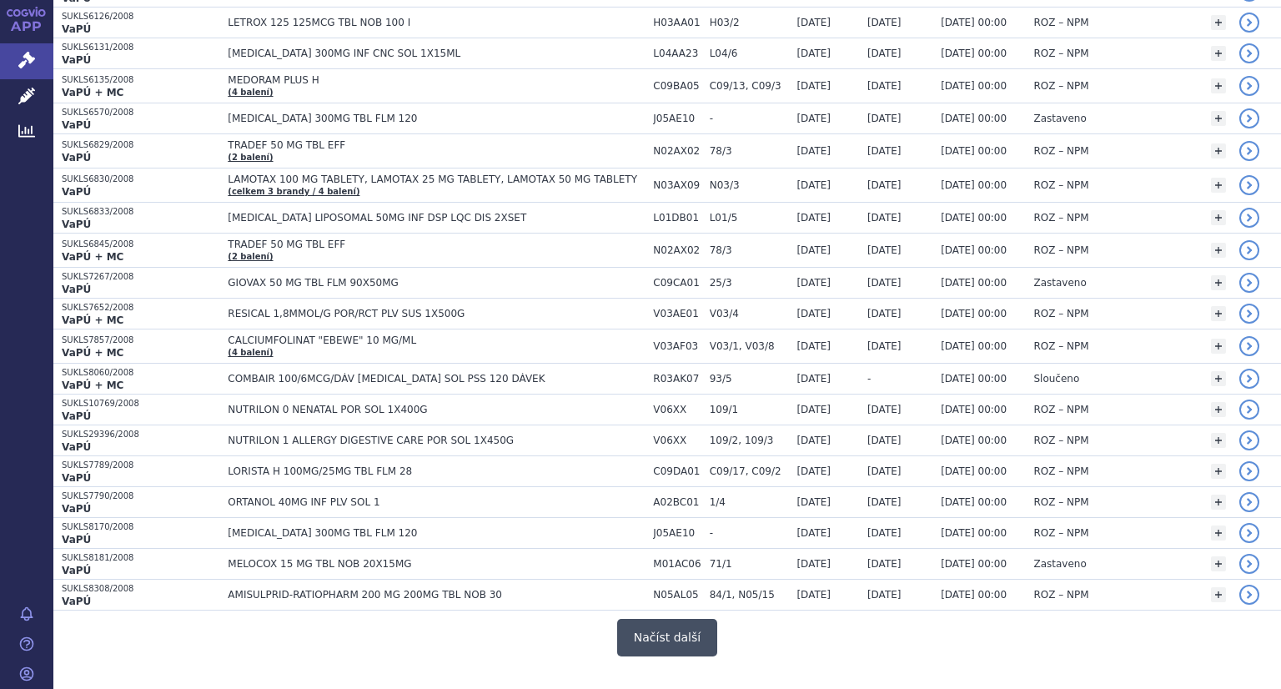
click at [688, 619] on button "Načíst další" at bounding box center [667, 638] width 100 height 38
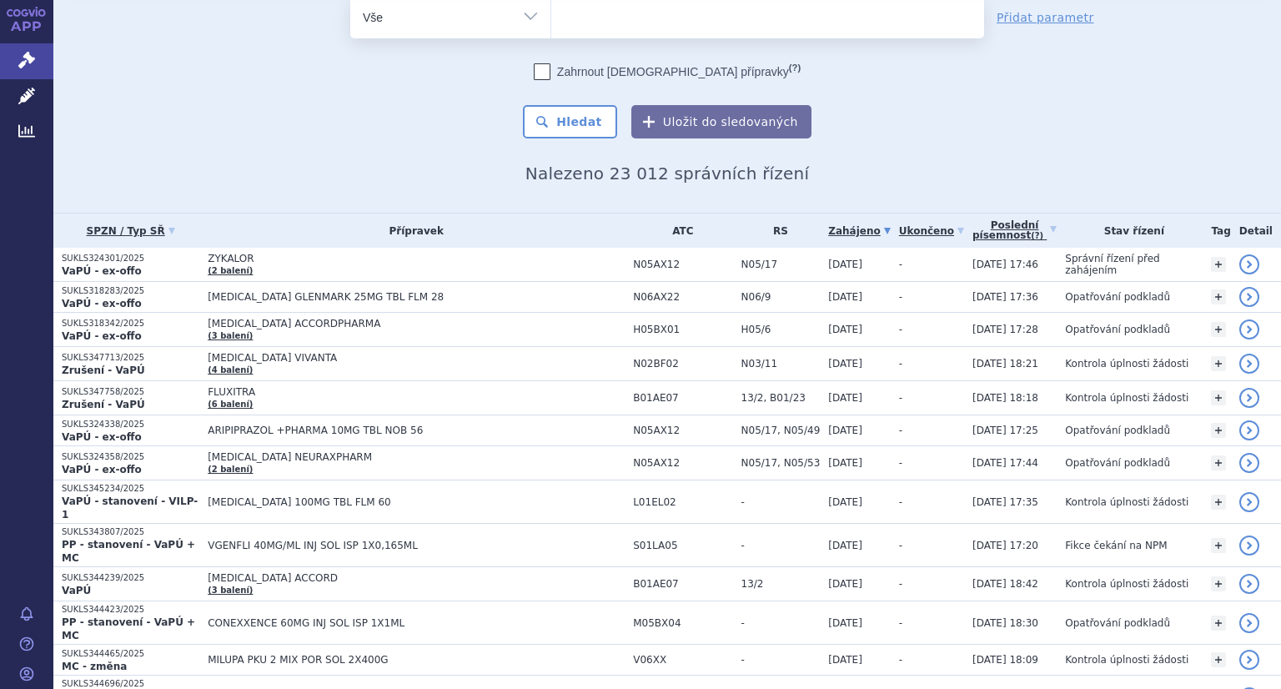
scroll to position [0, 0]
